Goal: Understand process/instructions: Learn about a topic

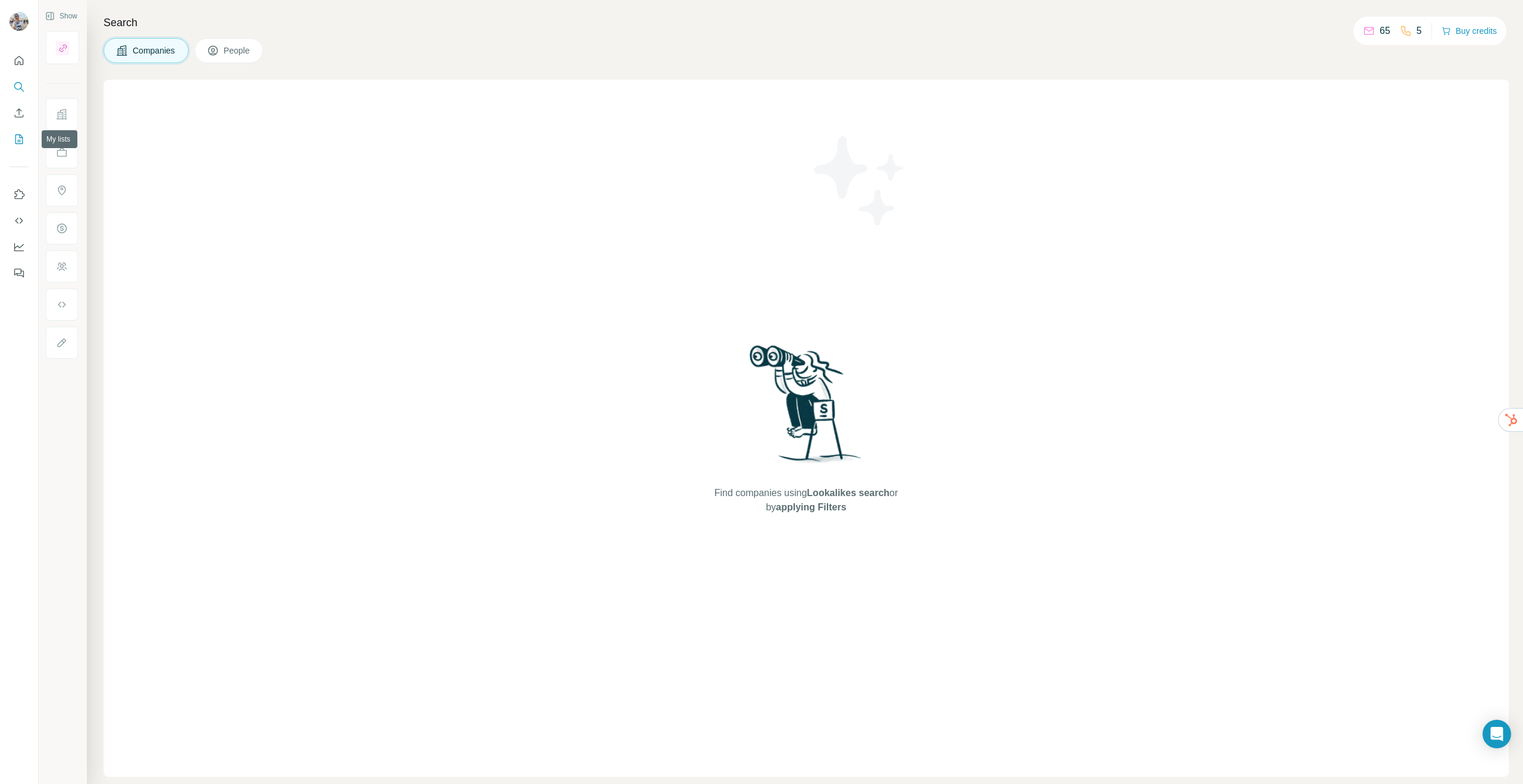
click at [19, 143] on icon "My lists" at bounding box center [19, 139] width 12 height 12
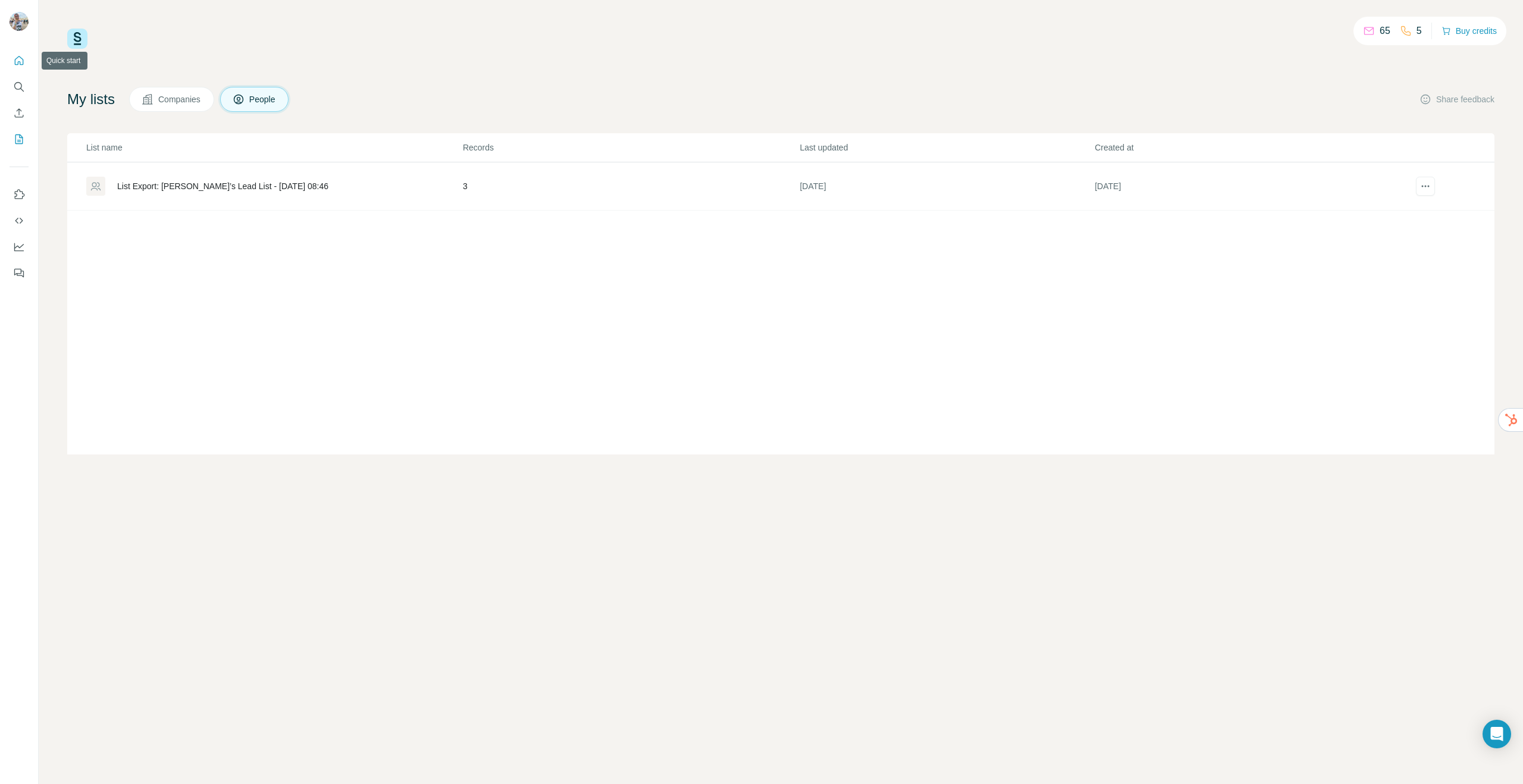
click at [17, 59] on icon "Quick start" at bounding box center [19, 60] width 12 height 12
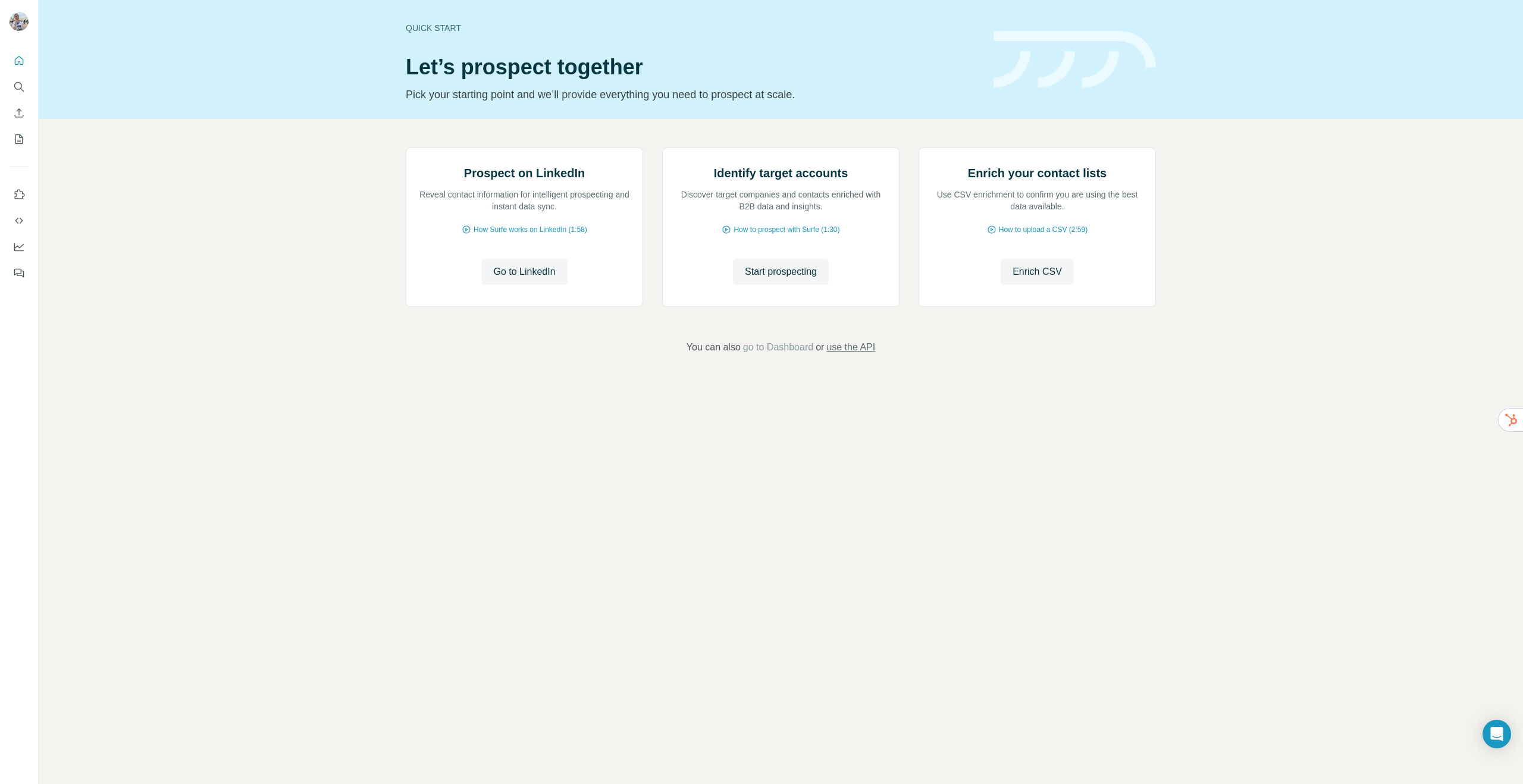
click at [865, 355] on span "use the API" at bounding box center [850, 347] width 48 height 14
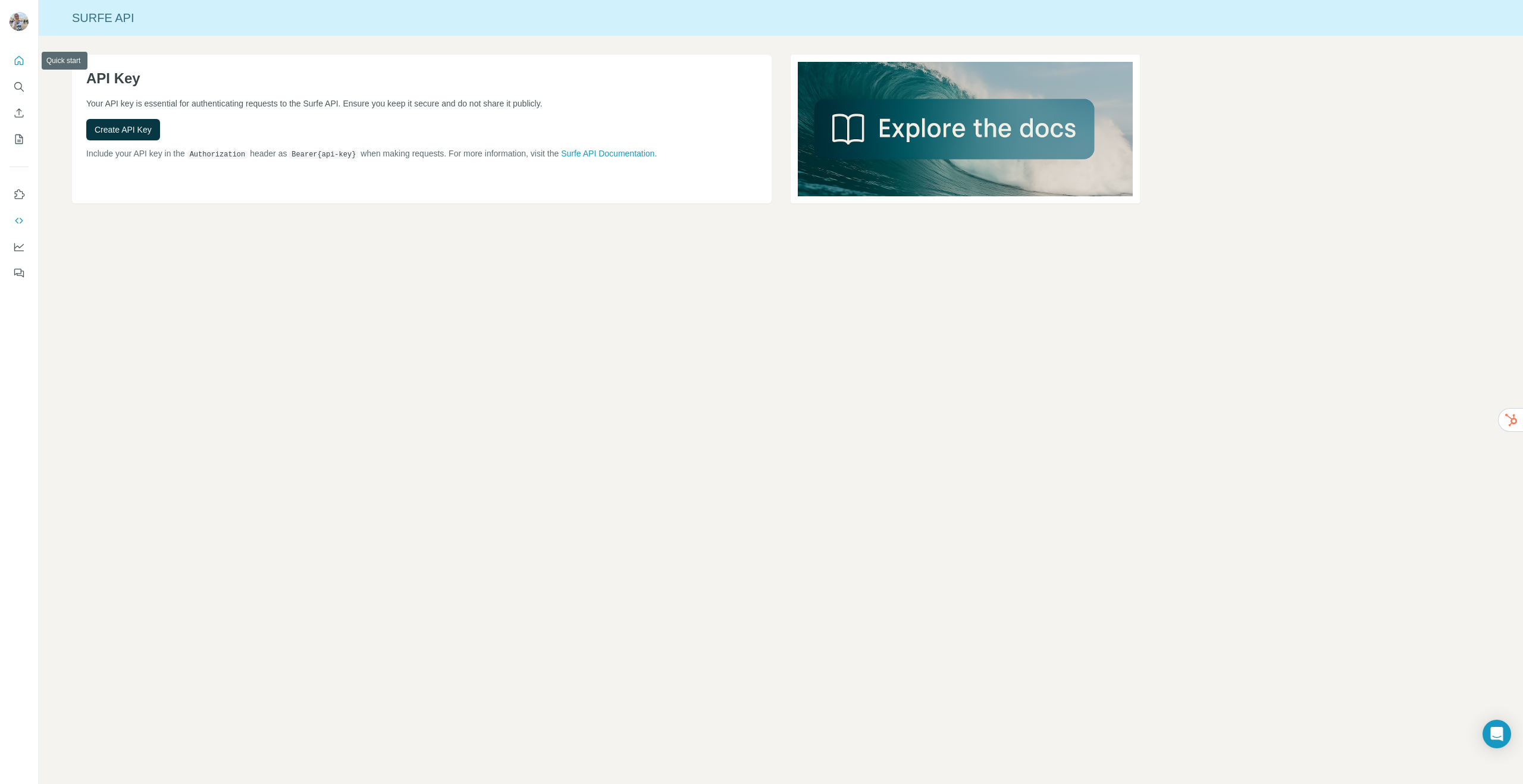
click at [15, 59] on icon "Quick start" at bounding box center [19, 60] width 12 height 12
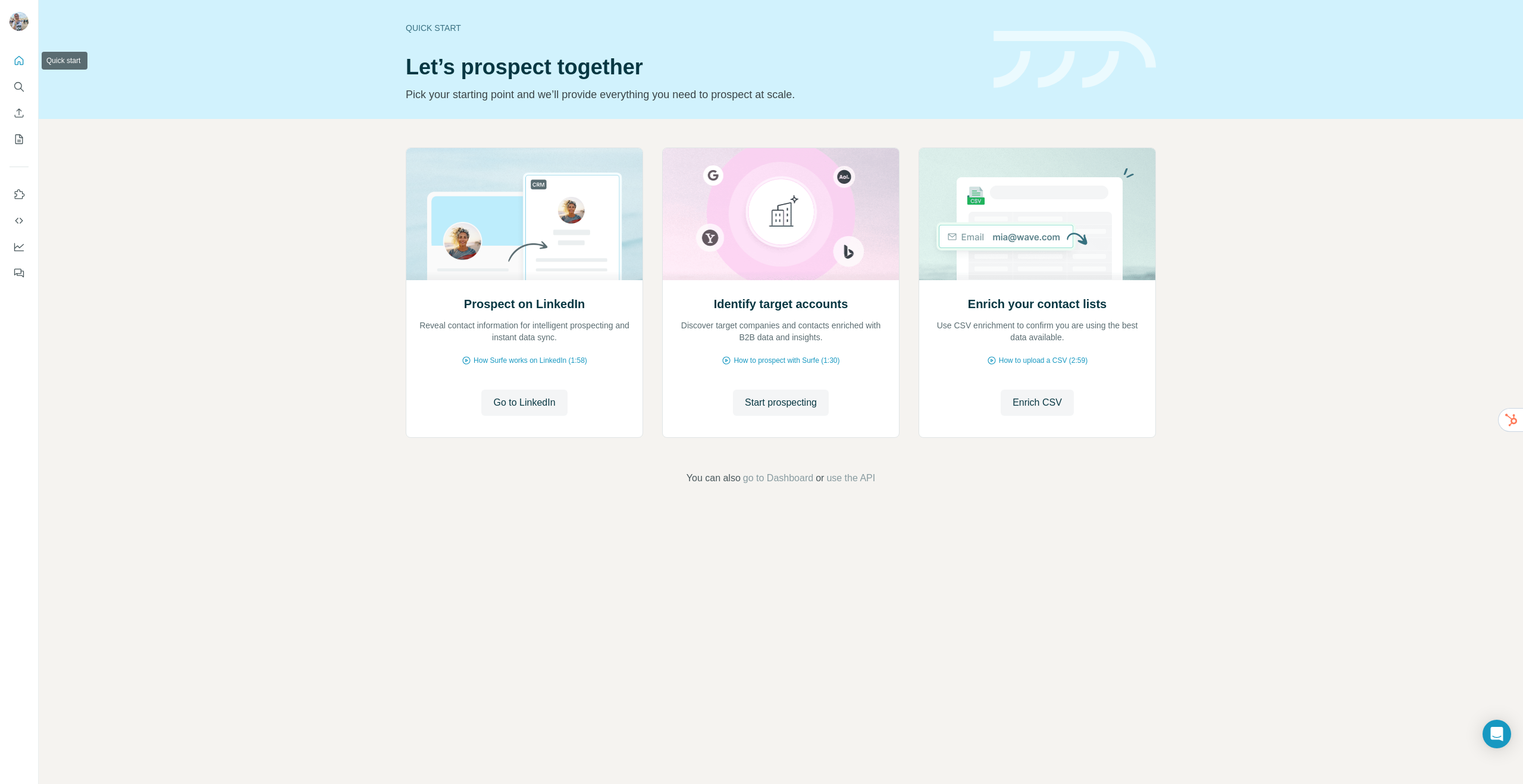
click at [19, 57] on icon "Quick start" at bounding box center [19, 60] width 12 height 12
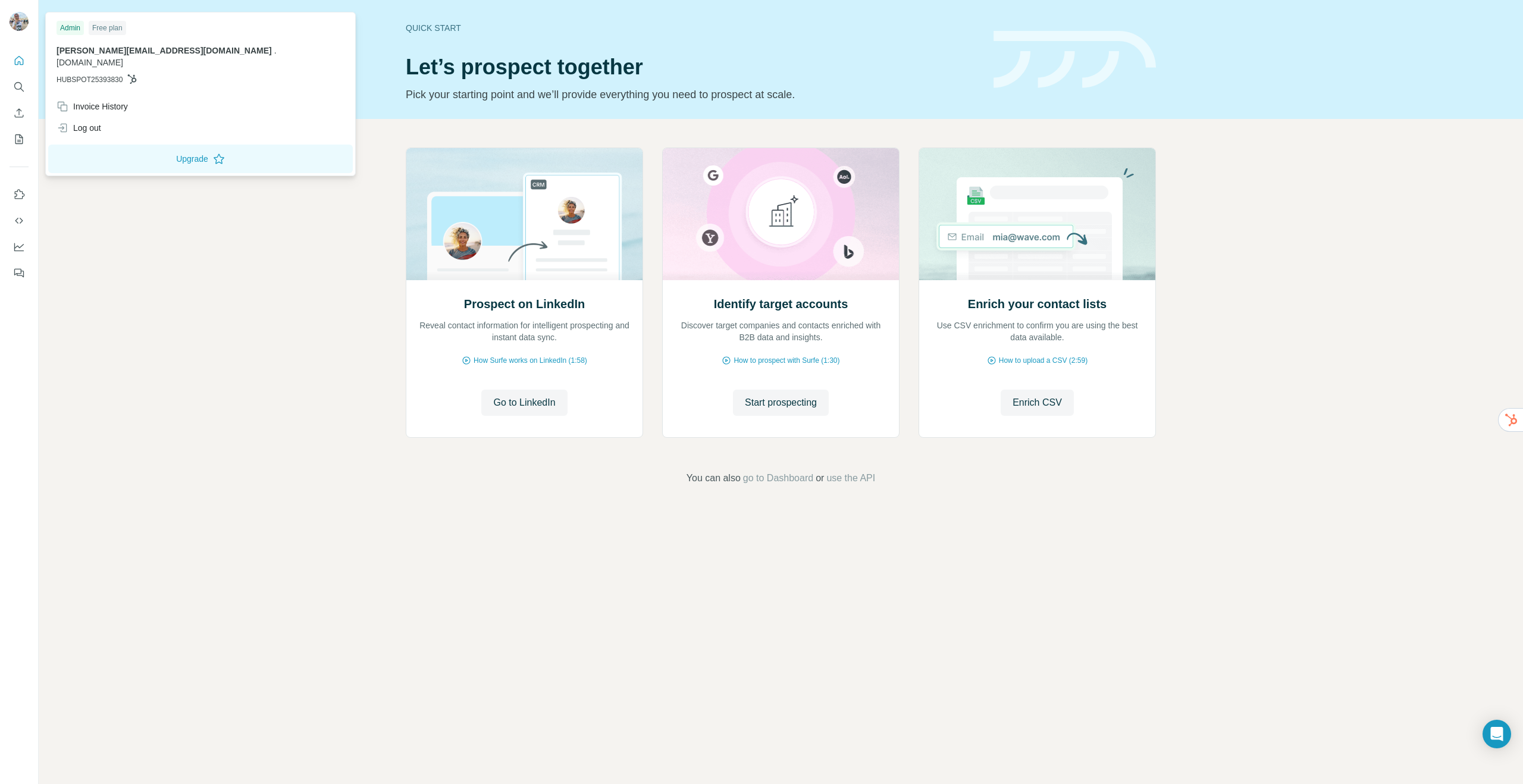
click at [17, 21] on img at bounding box center [19, 21] width 19 height 19
click at [366, 328] on div "Prospect on LinkedIn Reveal contact information for intelligent prospecting and…" at bounding box center [781, 316] width 1485 height 395
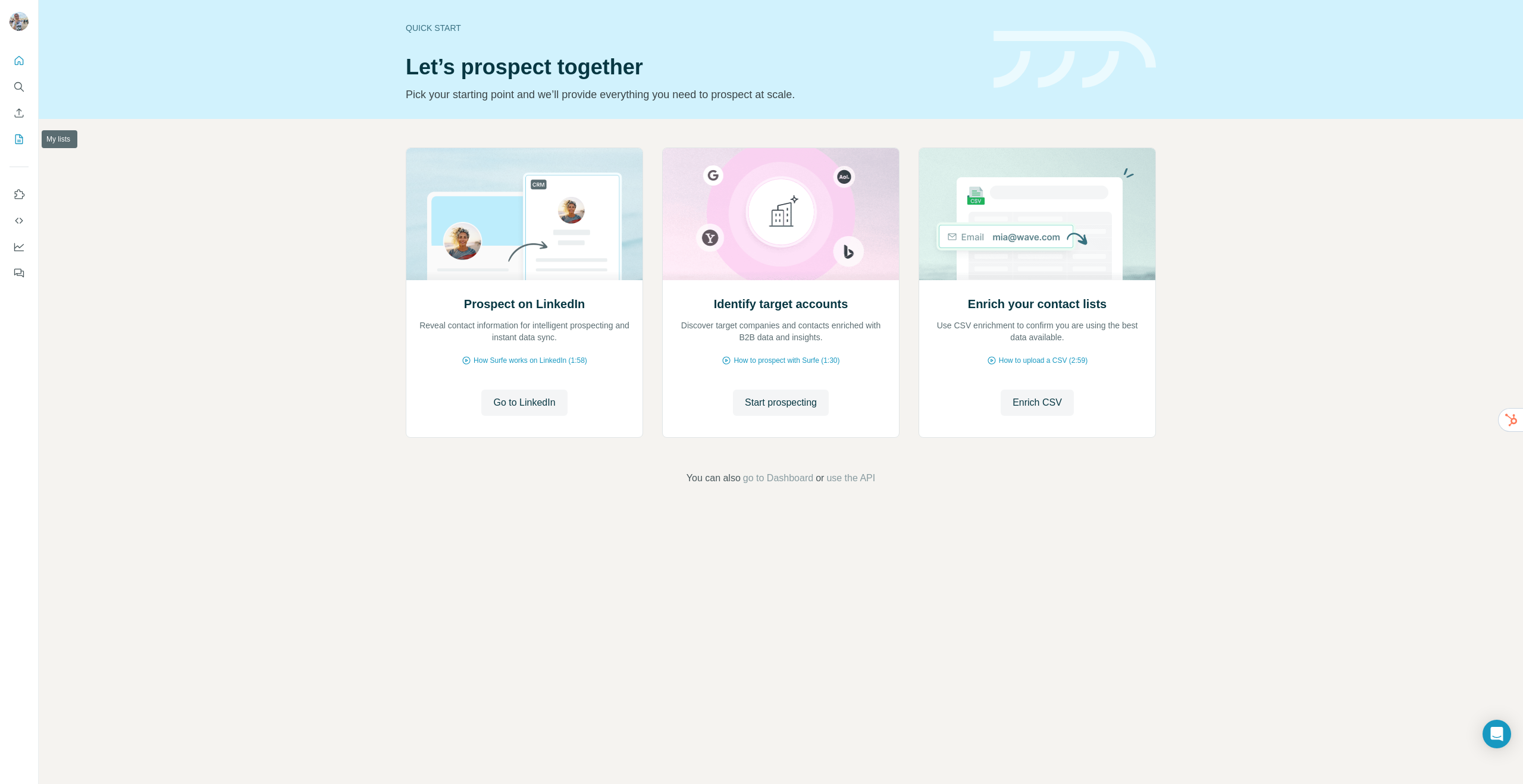
click at [17, 139] on icon "My lists" at bounding box center [19, 139] width 12 height 12
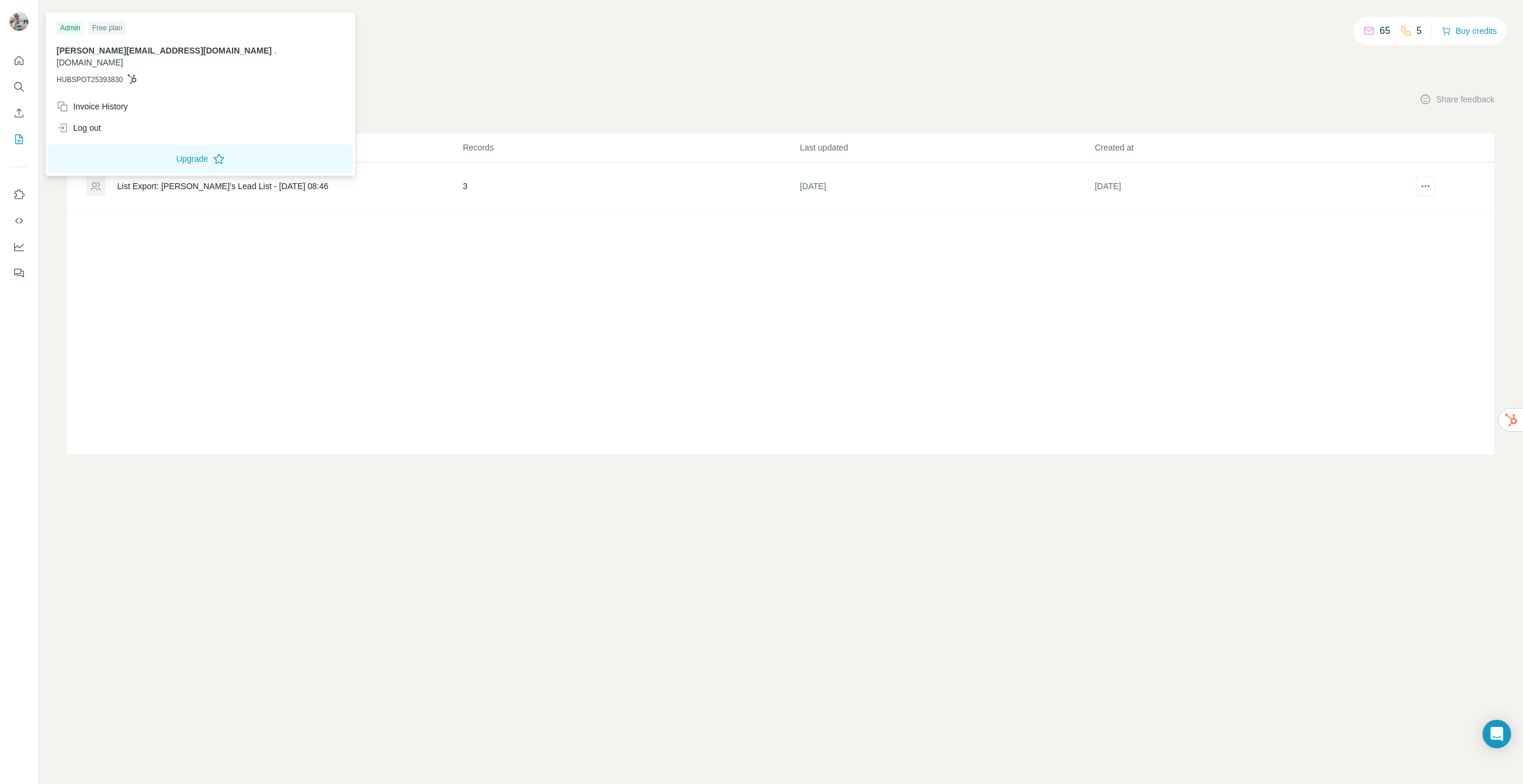
click at [19, 17] on img at bounding box center [19, 21] width 19 height 19
